Goal: Ask a question

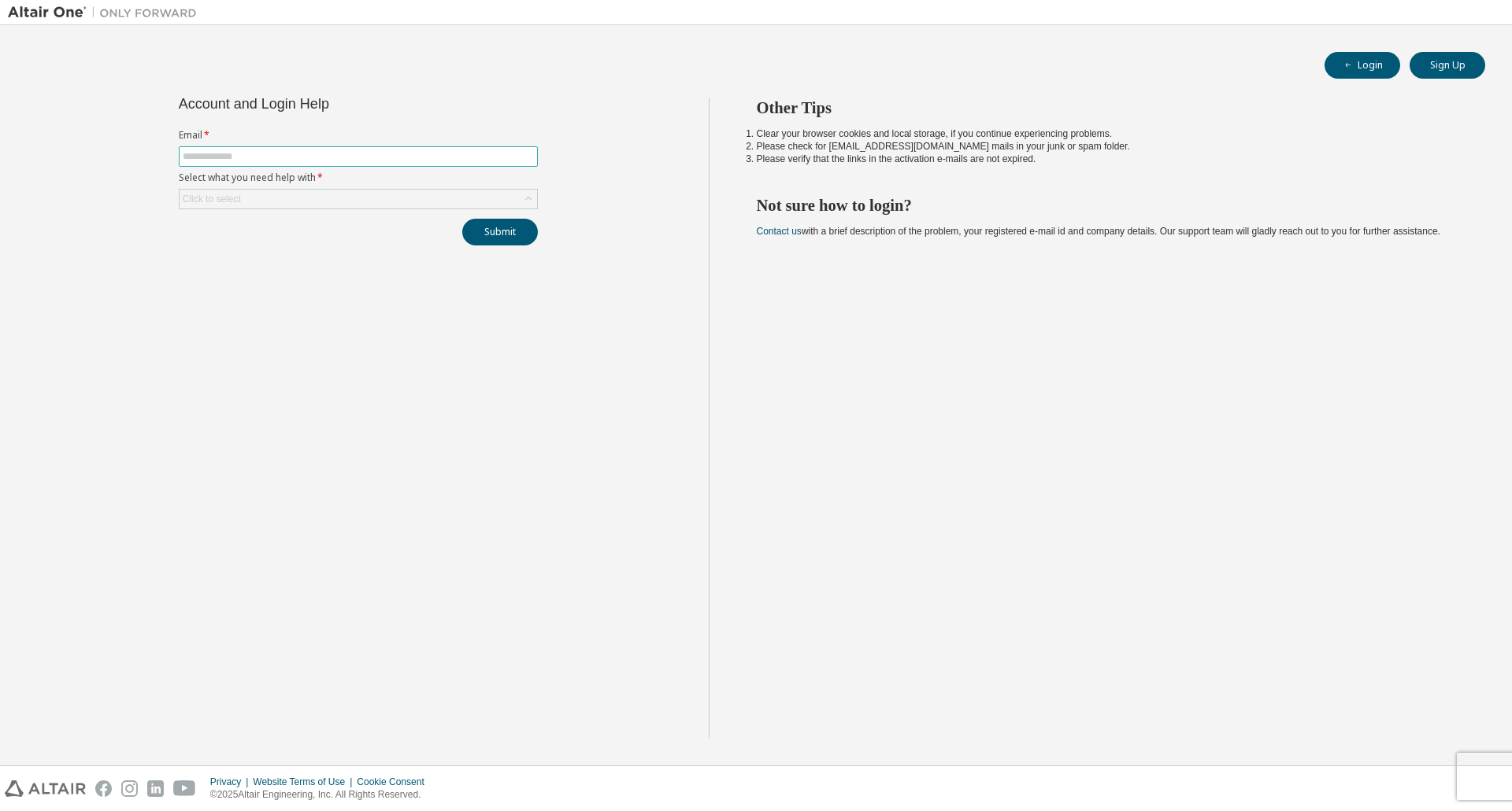
click at [211, 149] on span at bounding box center [358, 156] width 359 height 20
click at [207, 156] on input "text" at bounding box center [358, 156] width 351 height 13
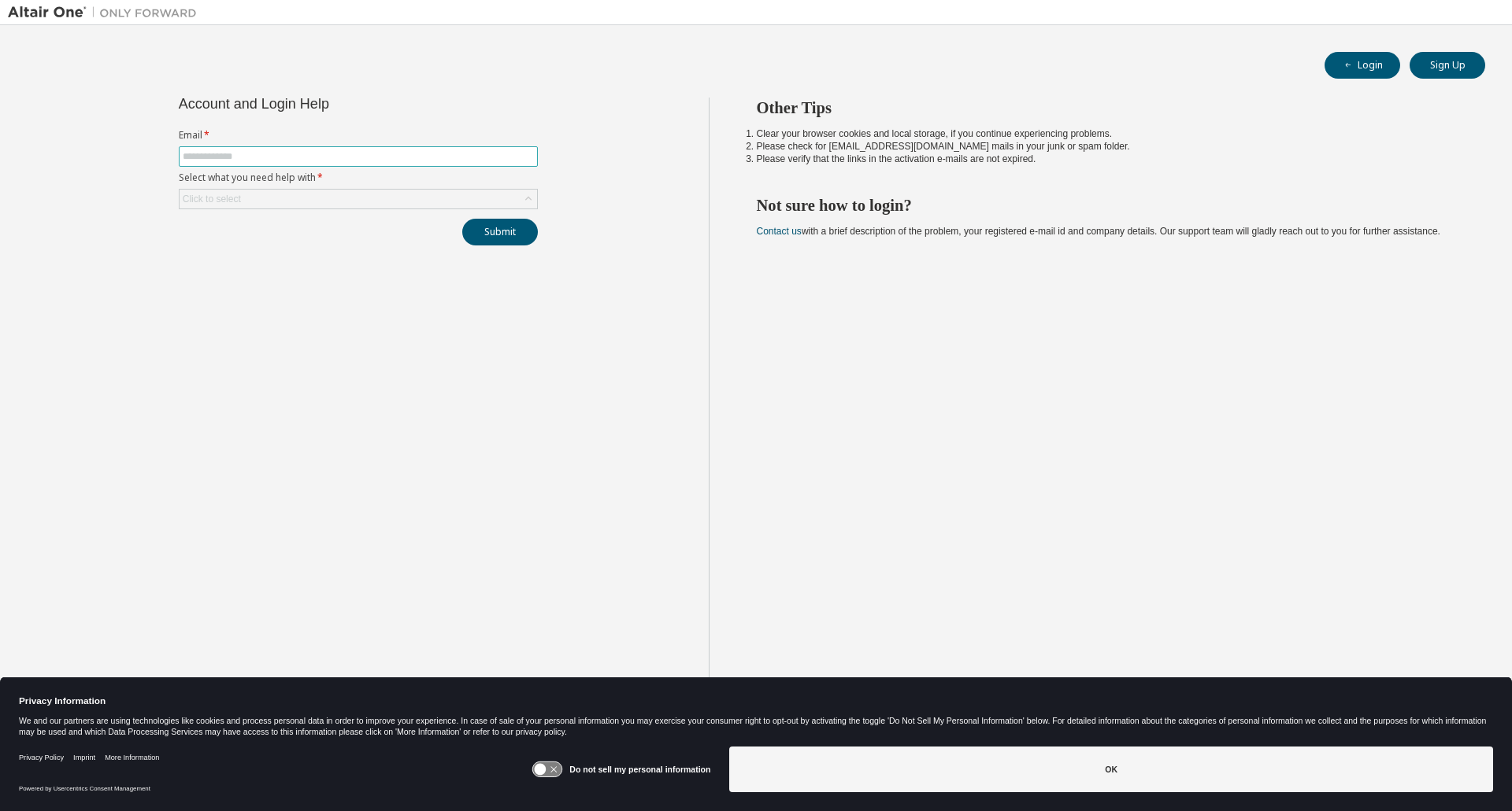
click at [226, 163] on span at bounding box center [358, 156] width 359 height 20
click at [229, 152] on input "text" at bounding box center [358, 156] width 351 height 13
type input "**********"
click at [504, 233] on button "Submit" at bounding box center [500, 232] width 75 height 27
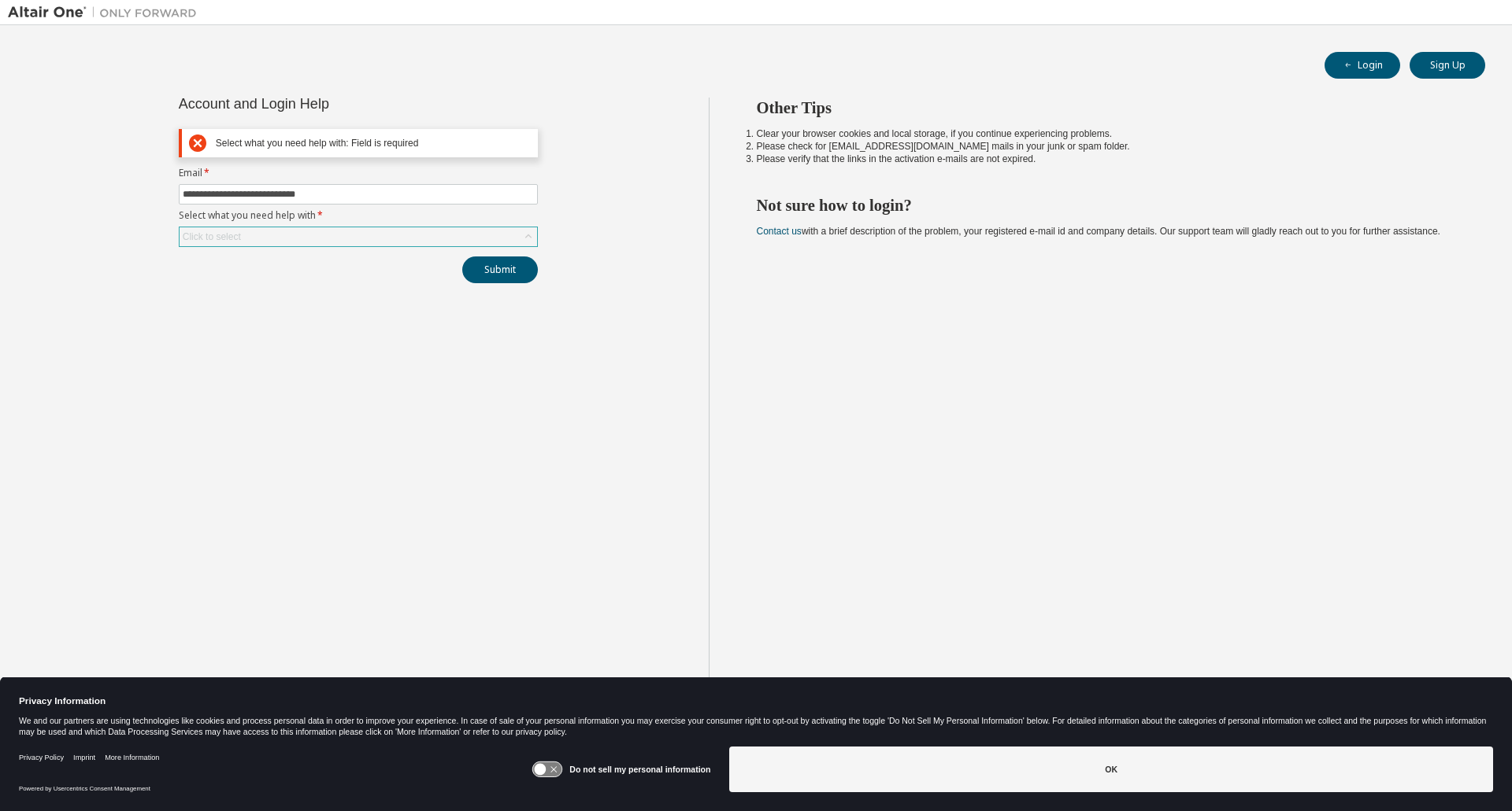
click at [252, 233] on div "Click to select" at bounding box center [358, 237] width 358 height 19
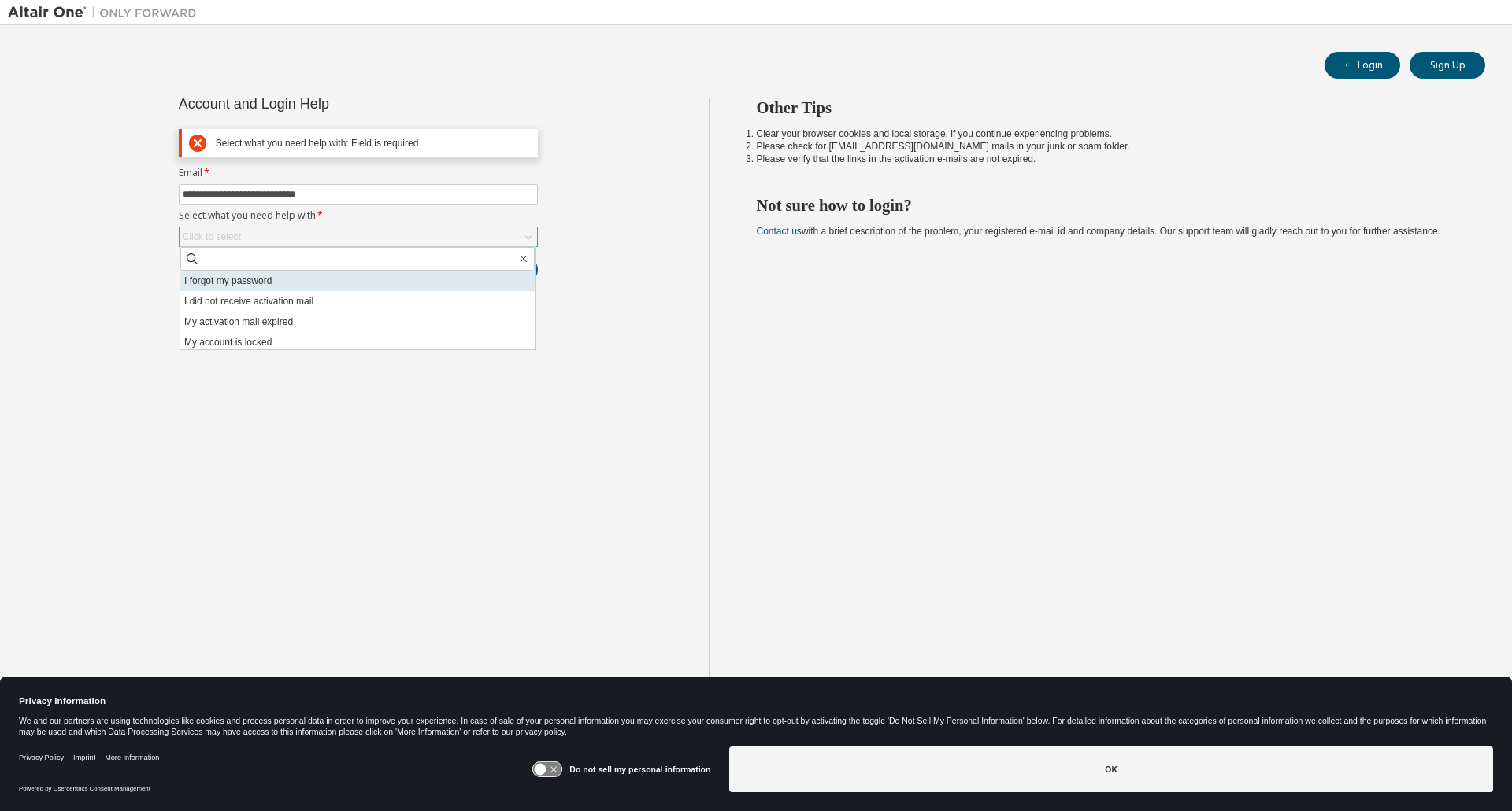
click at [240, 284] on li "I forgot my password" at bounding box center [357, 281] width 354 height 20
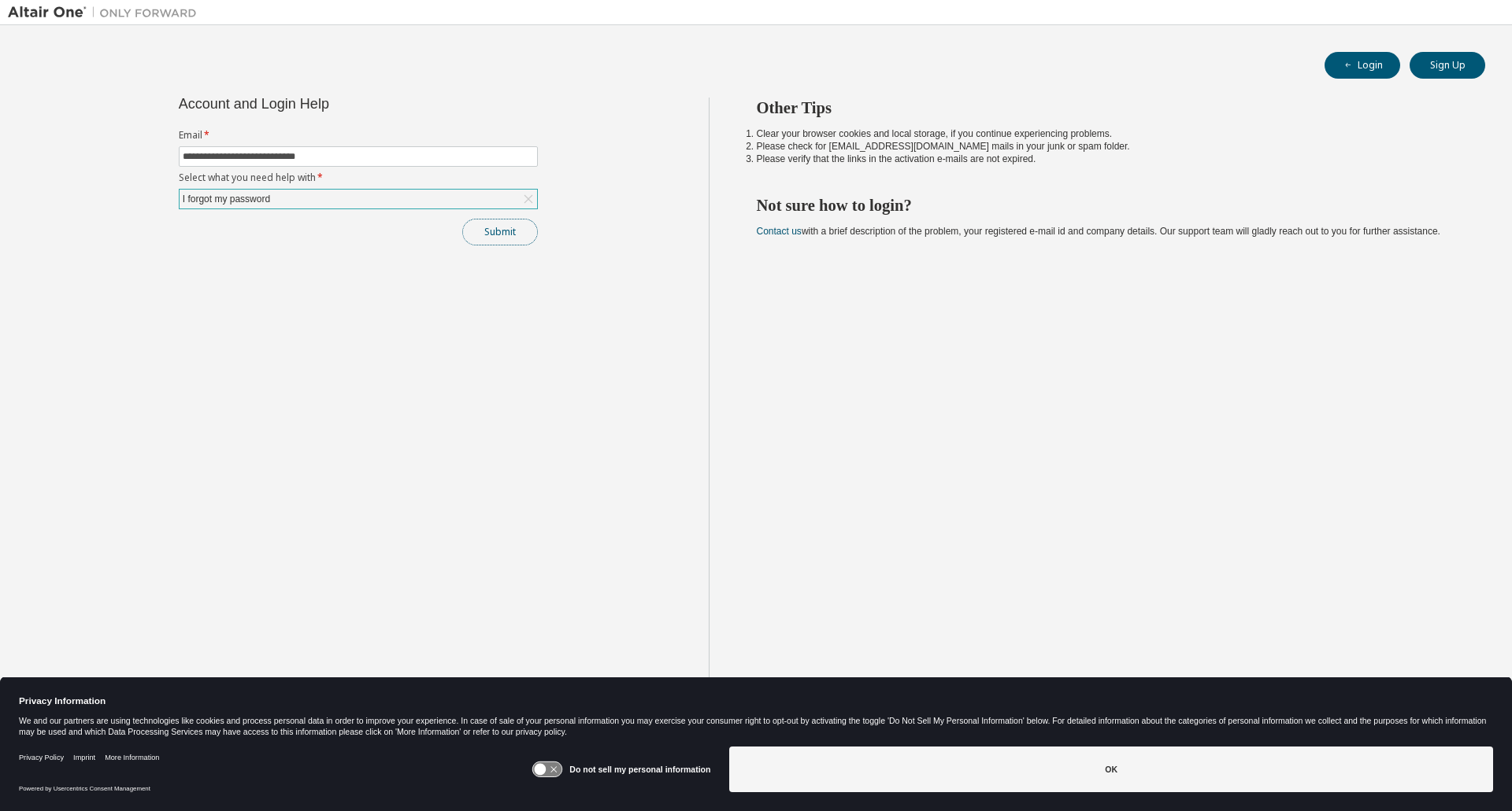
click at [492, 230] on button "Submit" at bounding box center [500, 232] width 75 height 27
click at [510, 230] on button "Submit" at bounding box center [500, 232] width 75 height 27
